Goal: Information Seeking & Learning: Learn about a topic

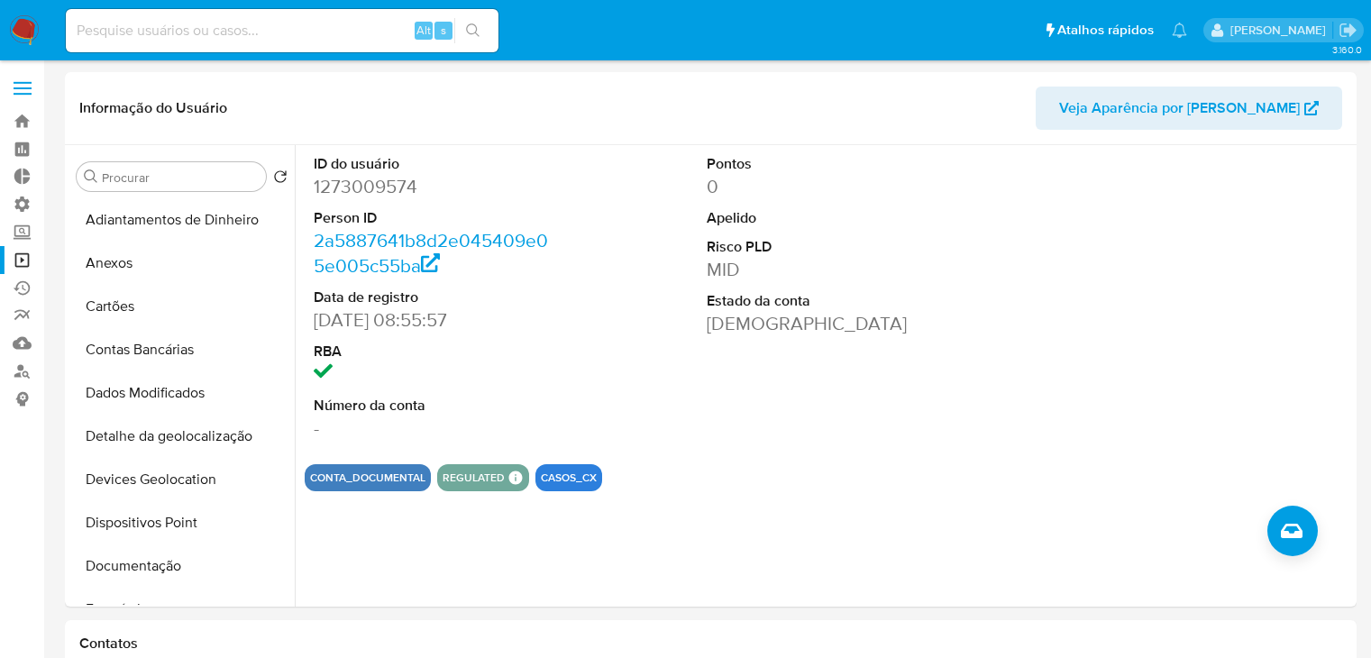
select select "10"
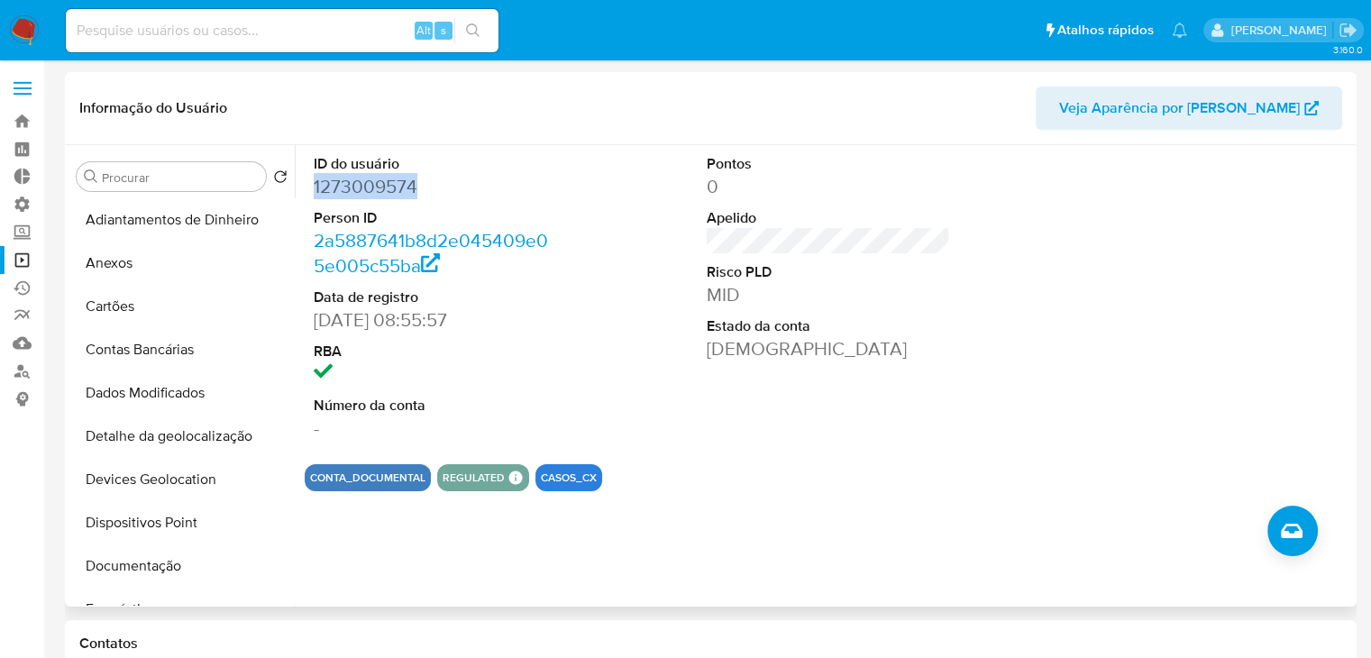
scroll to position [292, 0]
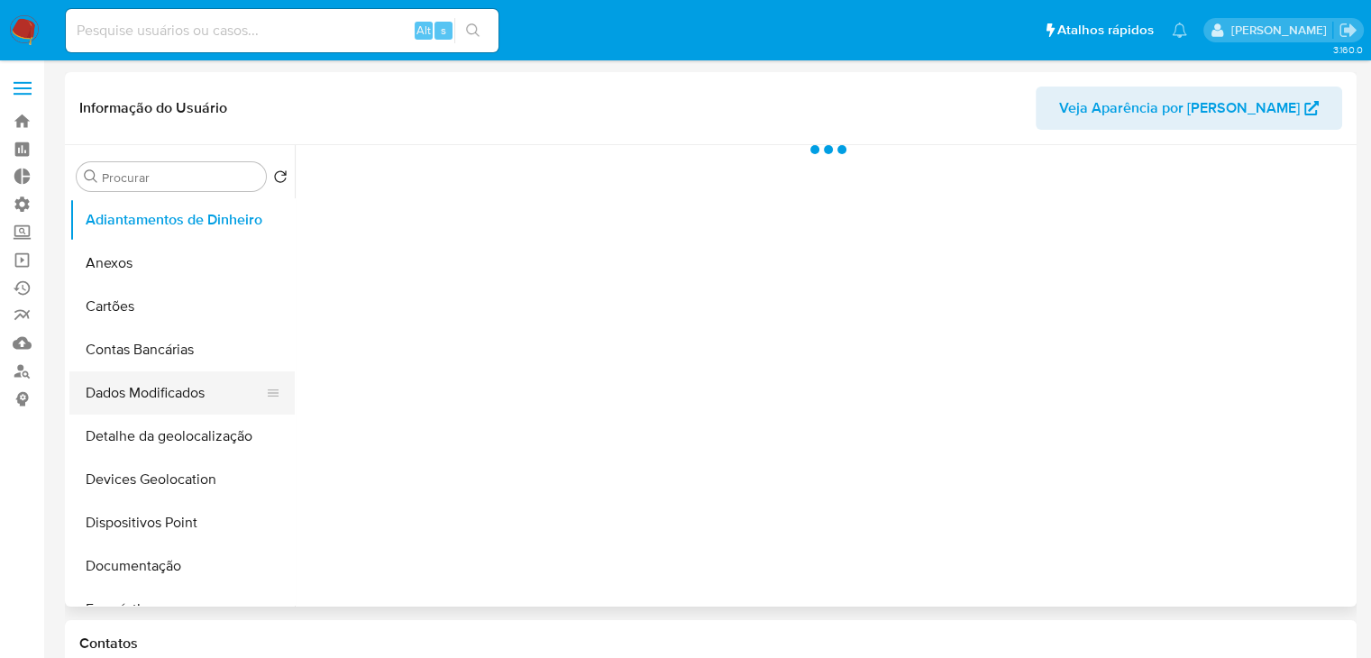
select select "10"
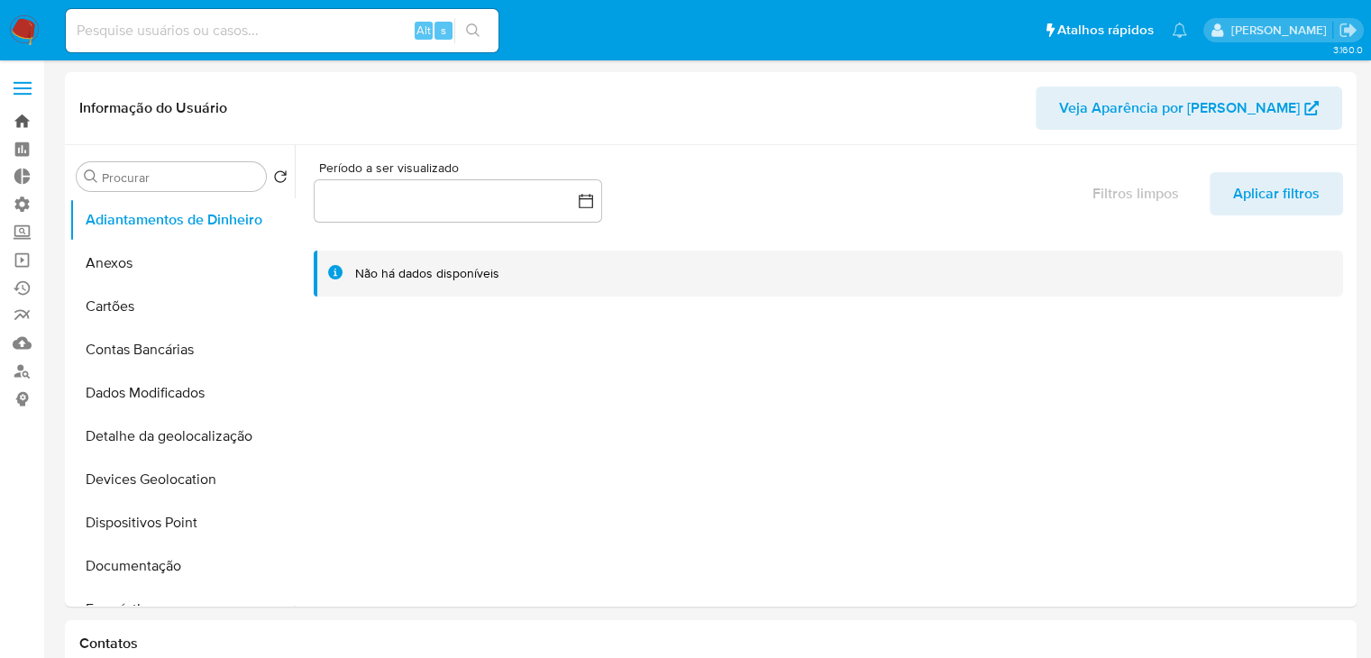
click at [29, 125] on link "Bandeja" at bounding box center [107, 121] width 215 height 28
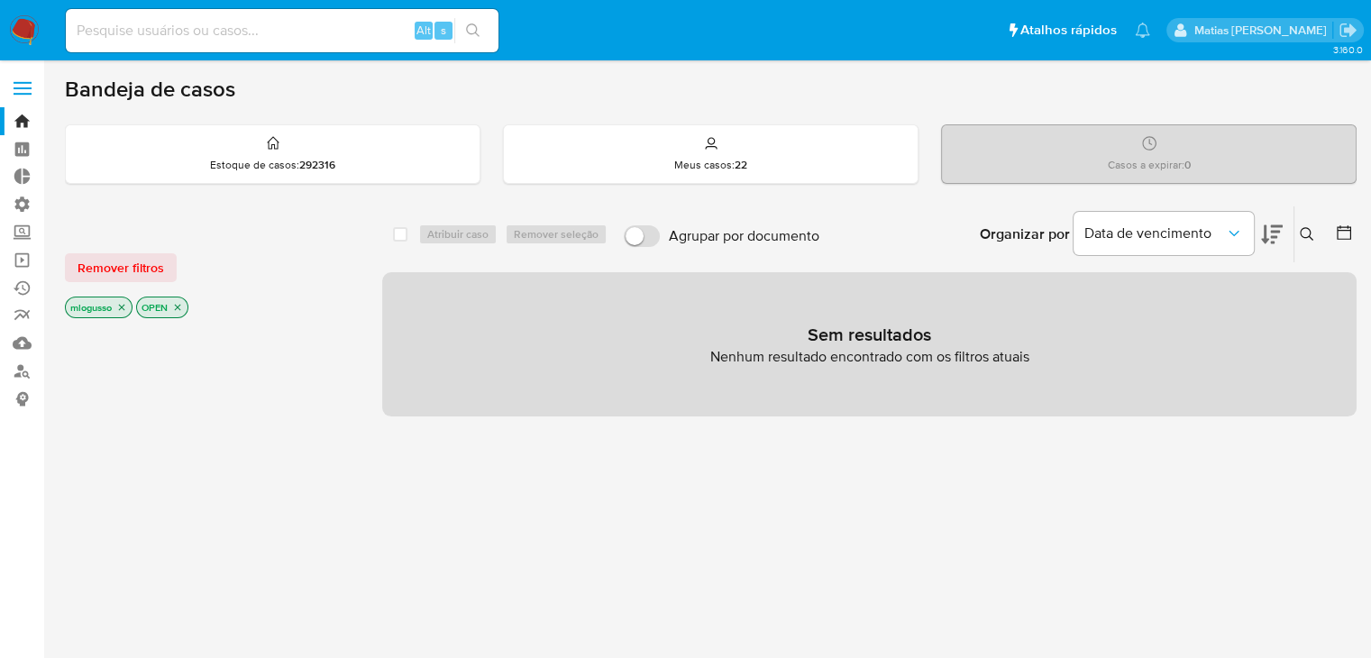
click at [123, 305] on icon "close-filter" at bounding box center [122, 308] width 6 height 6
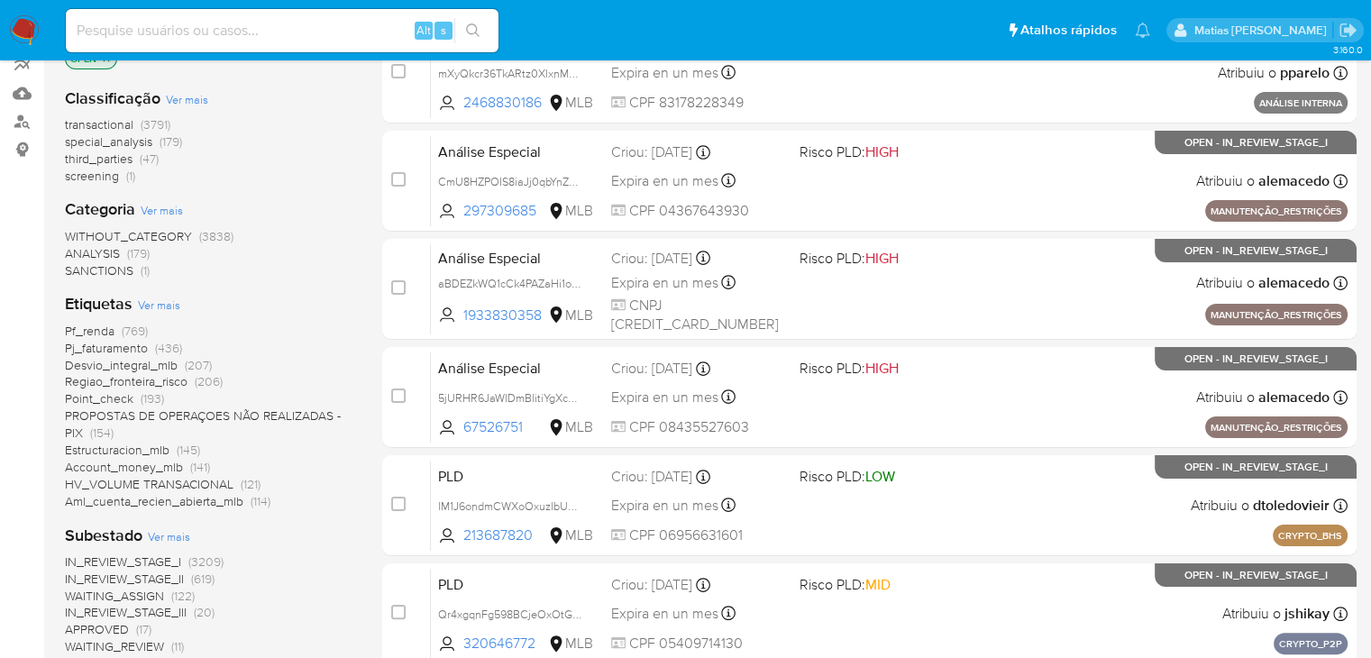
scroll to position [257, 0]
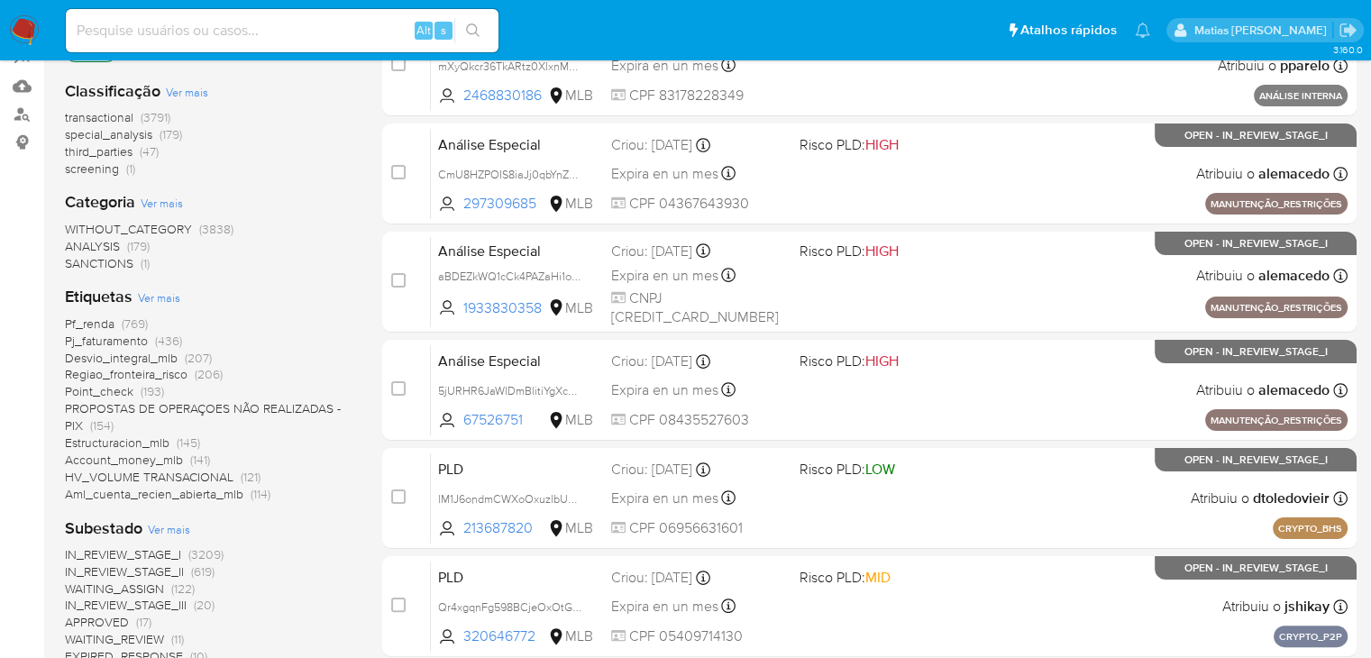
click at [146, 342] on span "Pj_faturamento" at bounding box center [106, 341] width 83 height 18
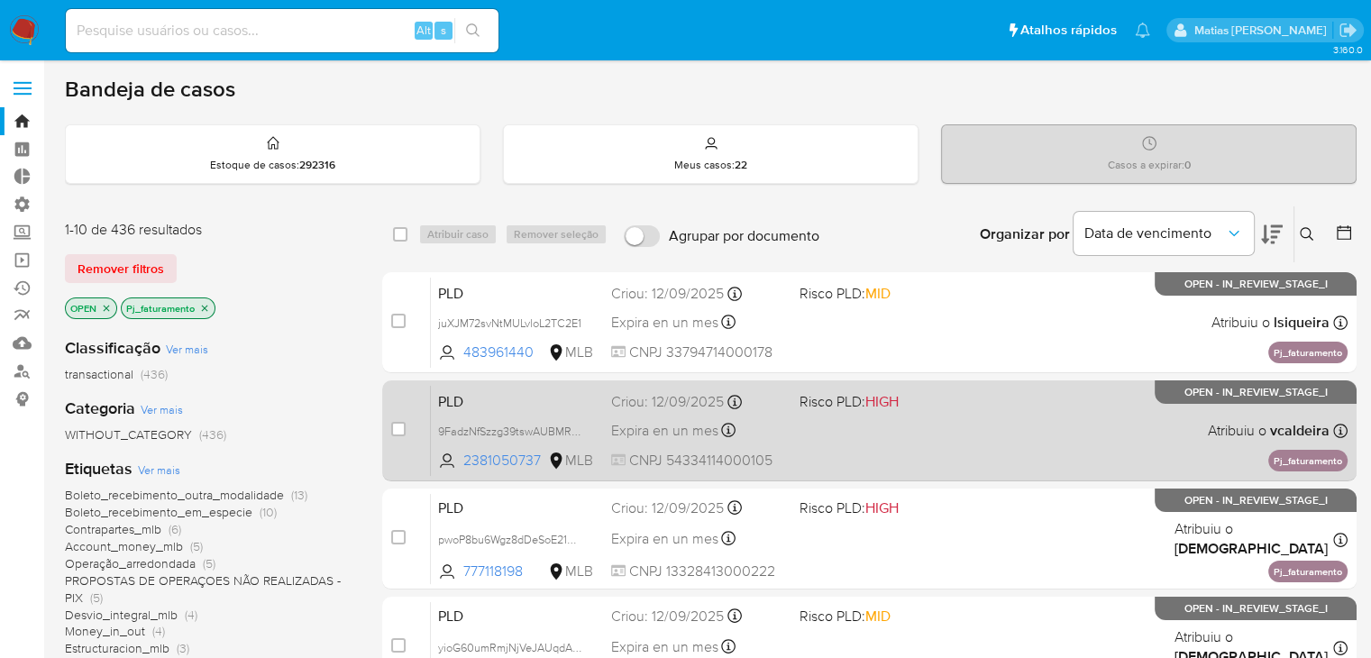
click at [868, 463] on div "PLD 9FadzNfSzzg39tswAUBMR9yz 2381050737 MLB Risco PLD: HIGH Criou: 12/09/2025 C…" at bounding box center [889, 430] width 917 height 91
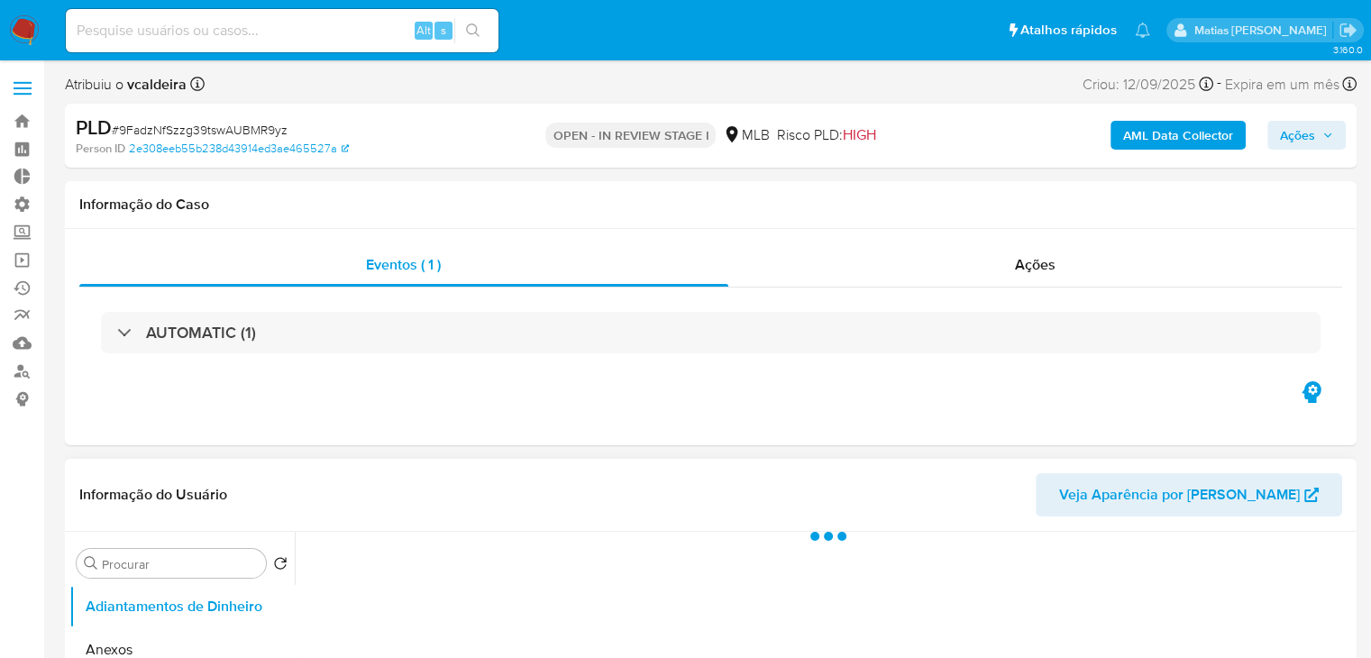
select select "10"
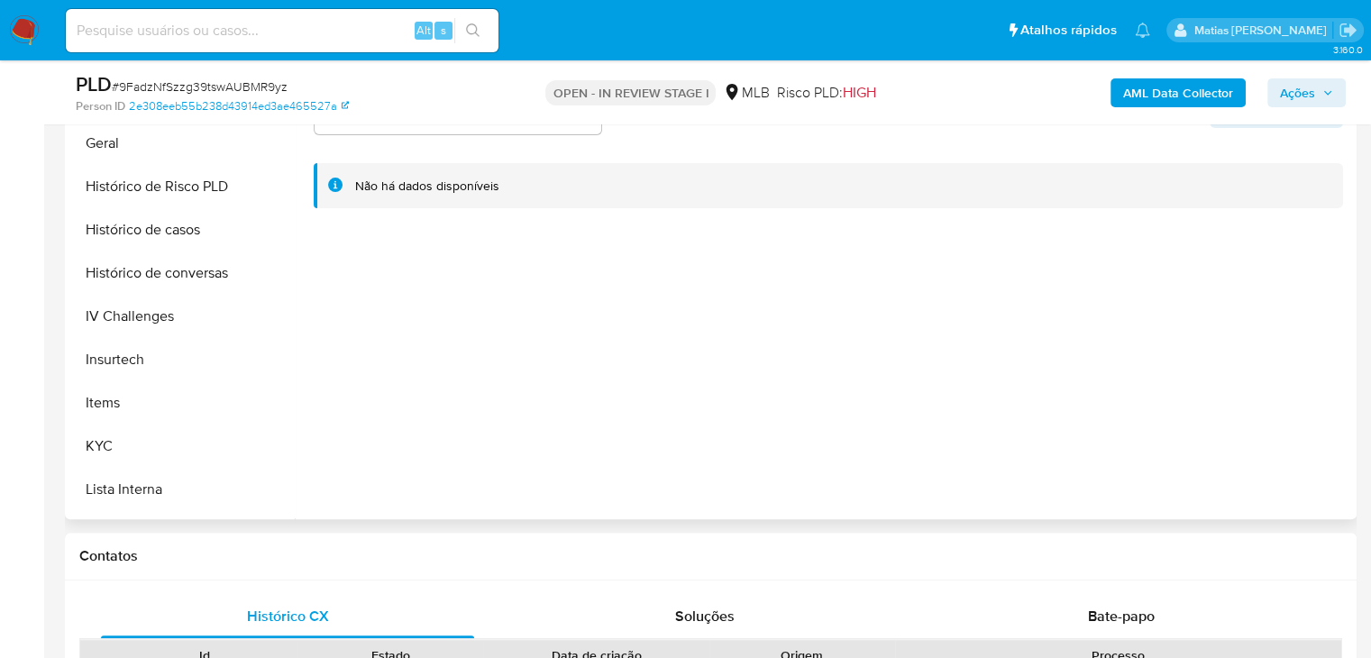
scroll to position [547, 0]
click at [212, 196] on button "Histórico de Risco PLD" at bounding box center [174, 190] width 211 height 43
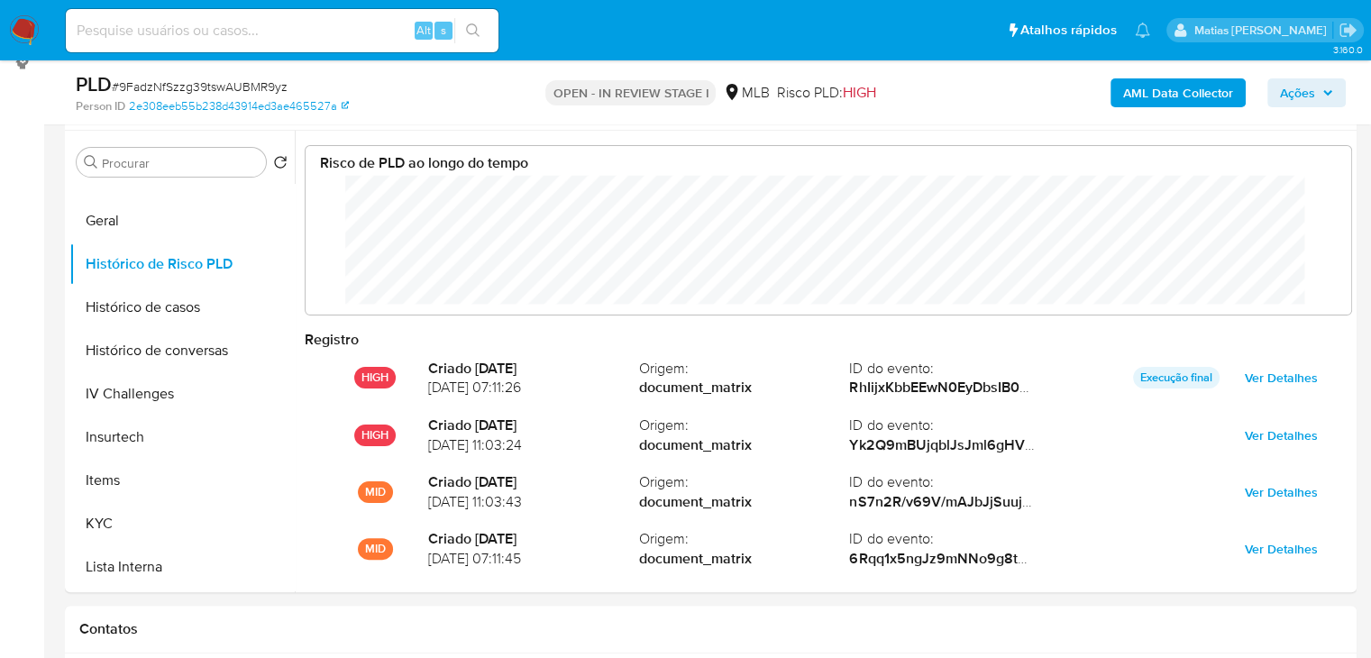
scroll to position [334, 0]
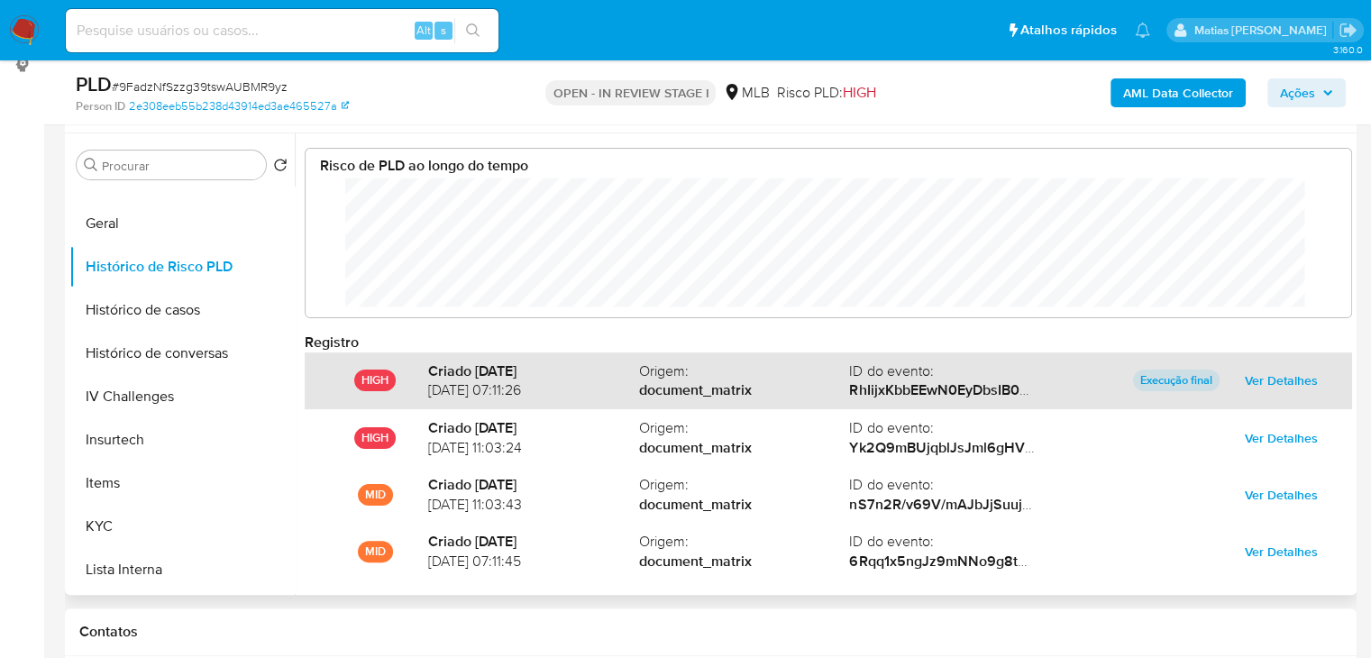
click at [1247, 379] on span "Ver Detalhes" at bounding box center [1281, 380] width 73 height 25
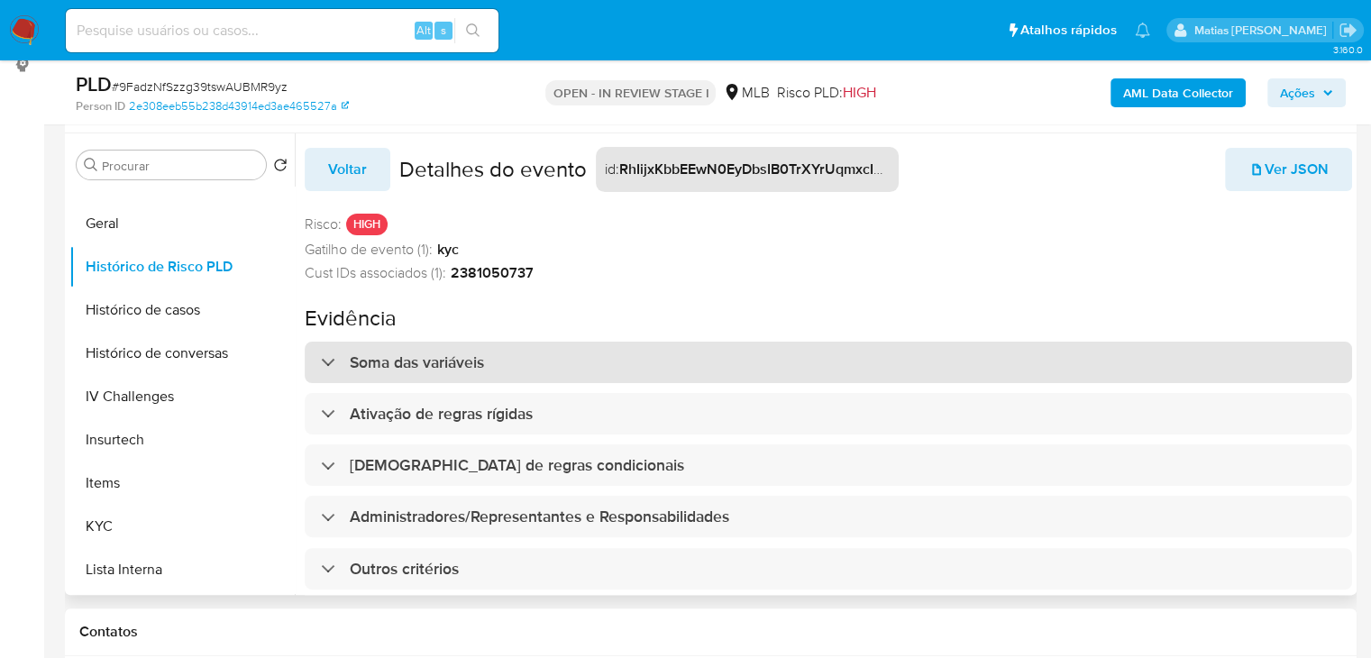
click at [1247, 377] on div "Soma das variáveis" at bounding box center [828, 362] width 1047 height 41
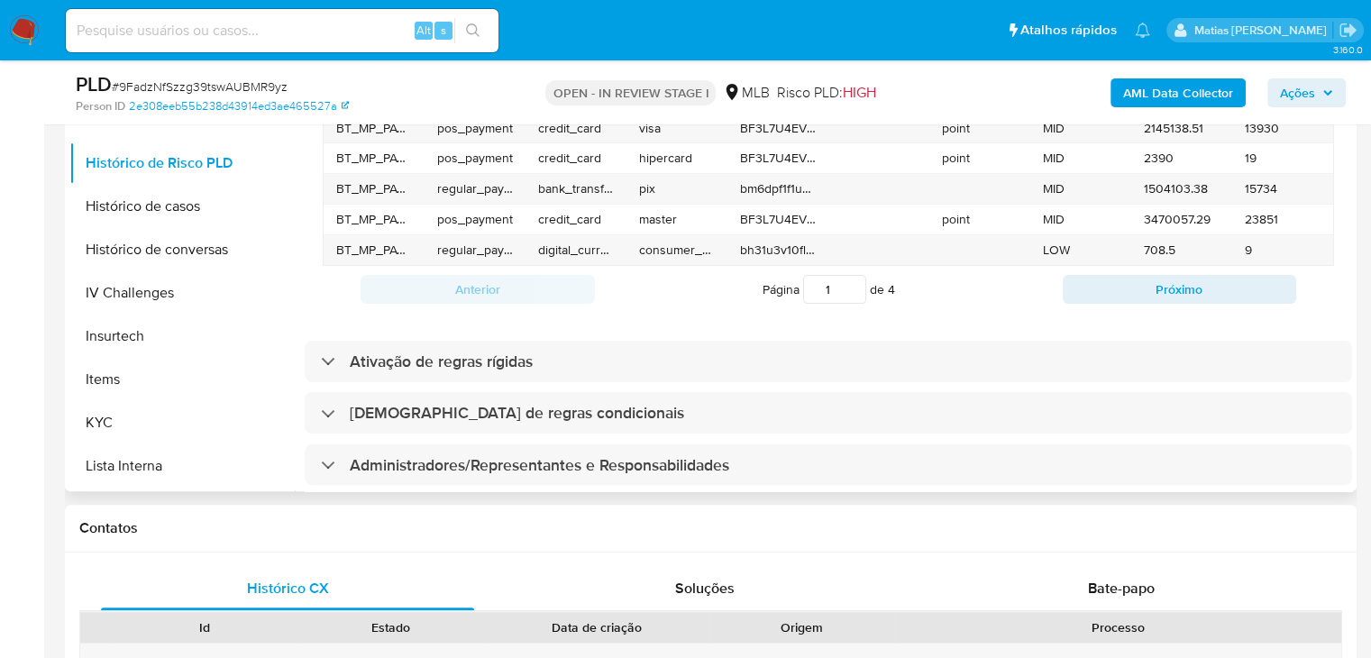
scroll to position [479, 0]
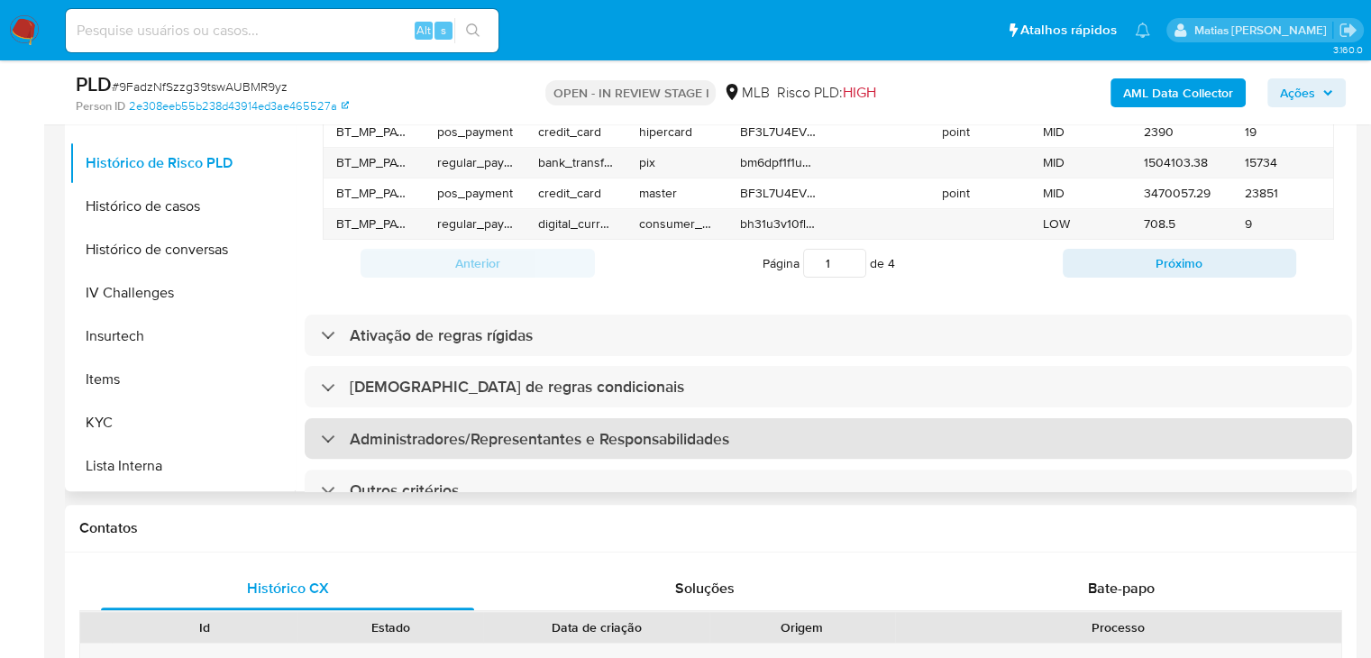
click at [922, 430] on div "Administradores/Representantes e Responsabilidades" at bounding box center [828, 438] width 1047 height 41
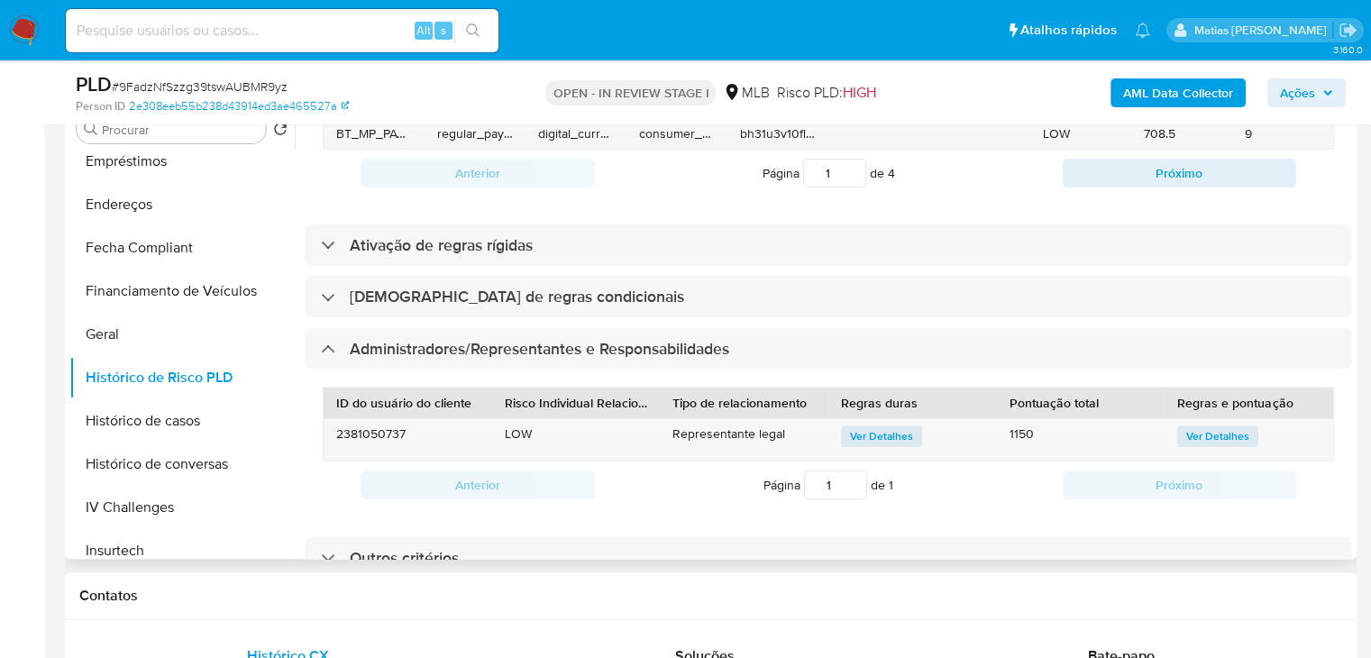
scroll to position [392, 0]
